Goal: Task Accomplishment & Management: Manage account settings

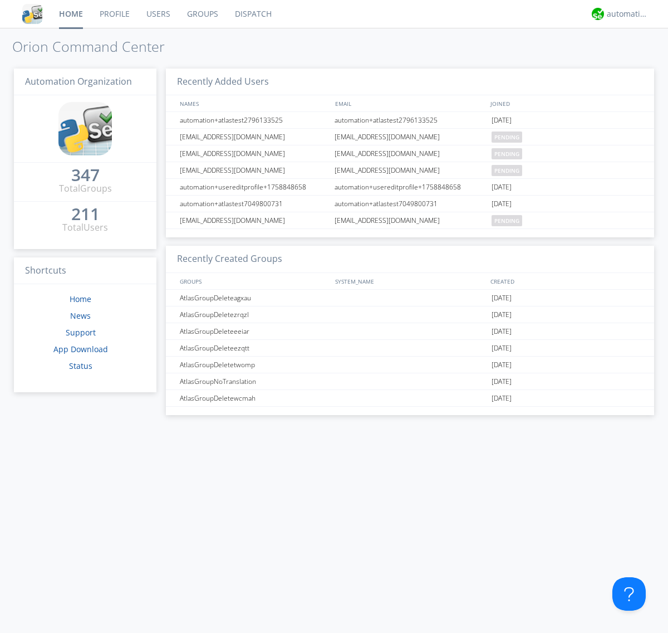
click at [202, 14] on link "Groups" at bounding box center [203, 14] width 48 height 28
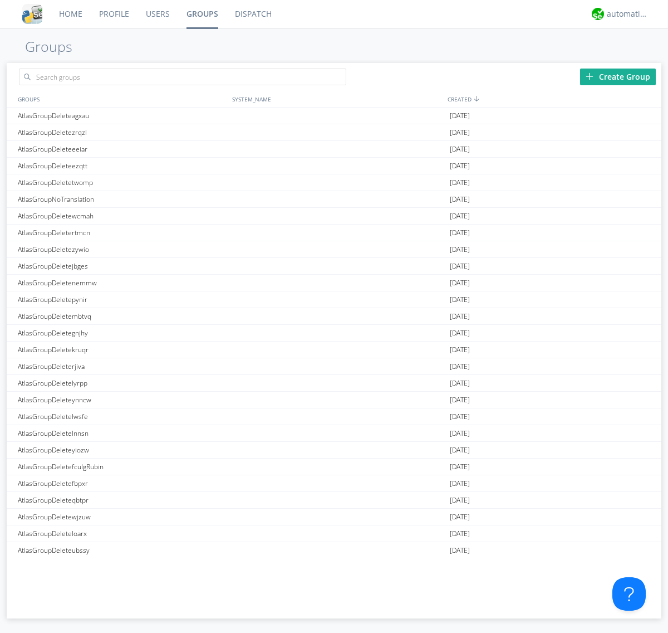
click at [618, 76] on div "Create Group" at bounding box center [618, 77] width 76 height 17
click at [202, 14] on link "Groups" at bounding box center [202, 14] width 48 height 28
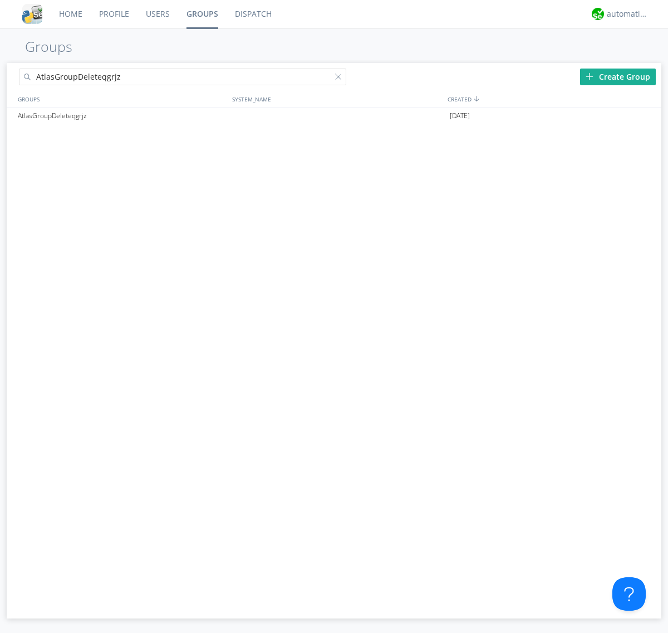
type input "AtlasGroupDeleteqgrjz"
click at [341, 79] on div at bounding box center [340, 79] width 11 height 11
type input "AtlasGroupDeleteqgrjz"
click at [647, 116] on div at bounding box center [647, 115] width 11 height 9
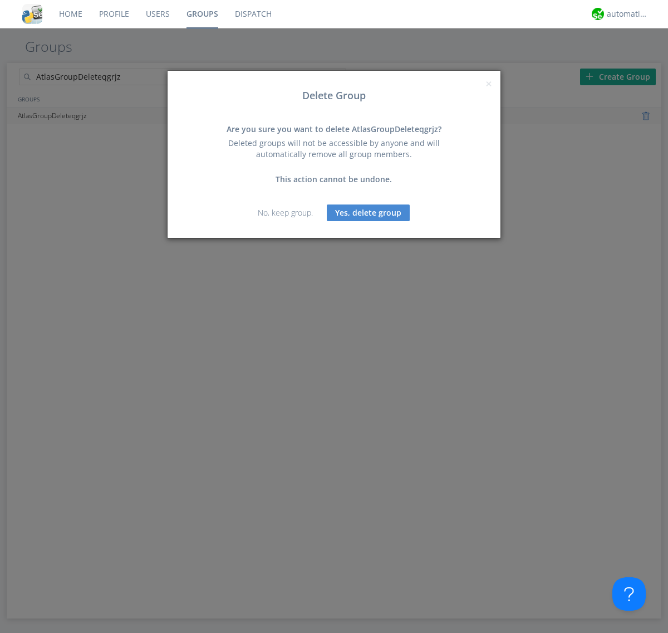
click at [369, 212] on button "Yes, delete group" at bounding box center [368, 212] width 83 height 17
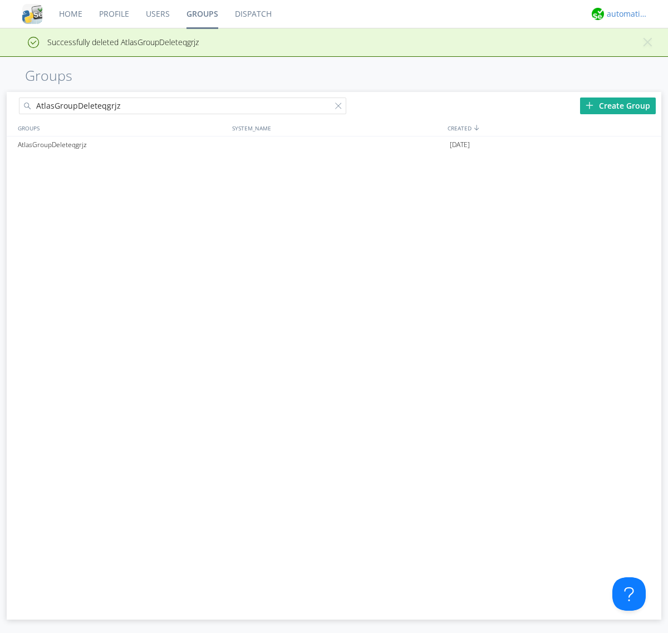
click at [625, 14] on div "automation+atlas" at bounding box center [628, 13] width 42 height 11
